Goal: Find specific page/section: Find specific page/section

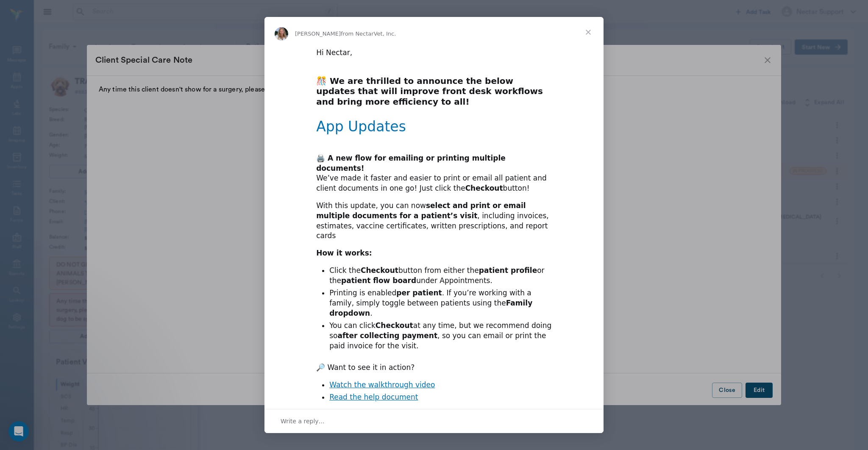
click at [592, 33] on span "Close" at bounding box center [588, 32] width 31 height 31
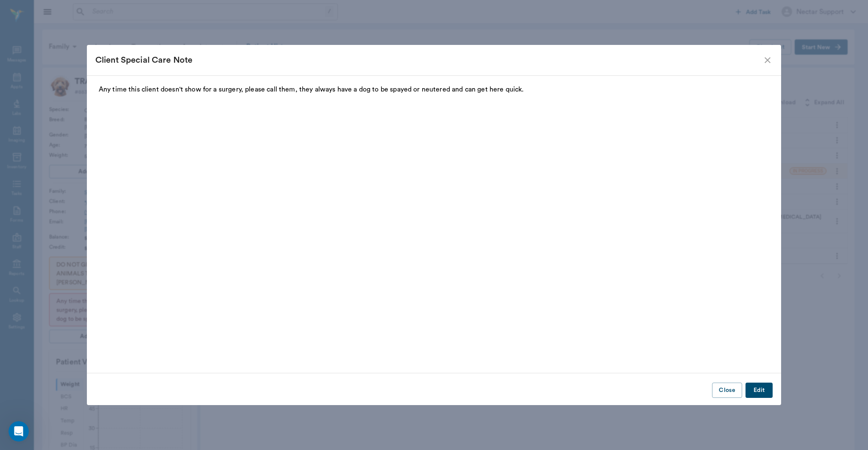
click at [766, 63] on icon "close" at bounding box center [767, 60] width 10 height 10
click at [766, 59] on icon "close" at bounding box center [767, 60] width 6 height 6
